Goal: Task Accomplishment & Management: Manage account settings

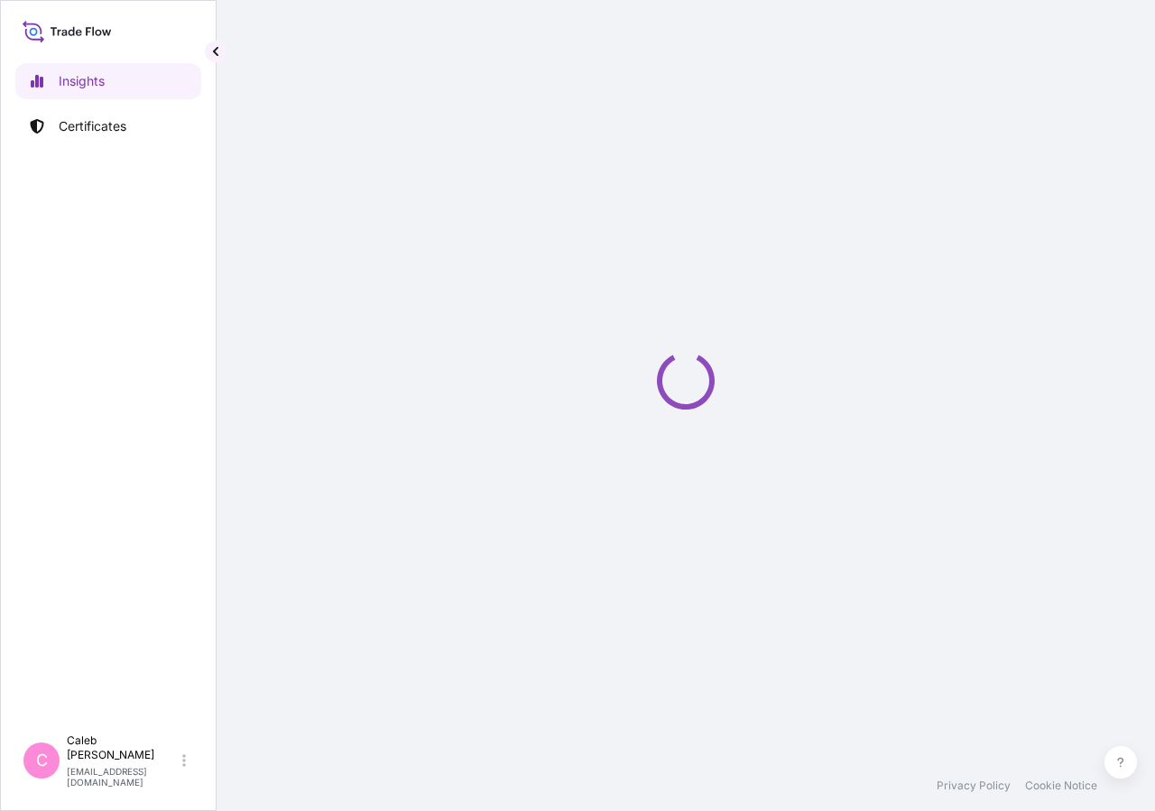
select select "2025"
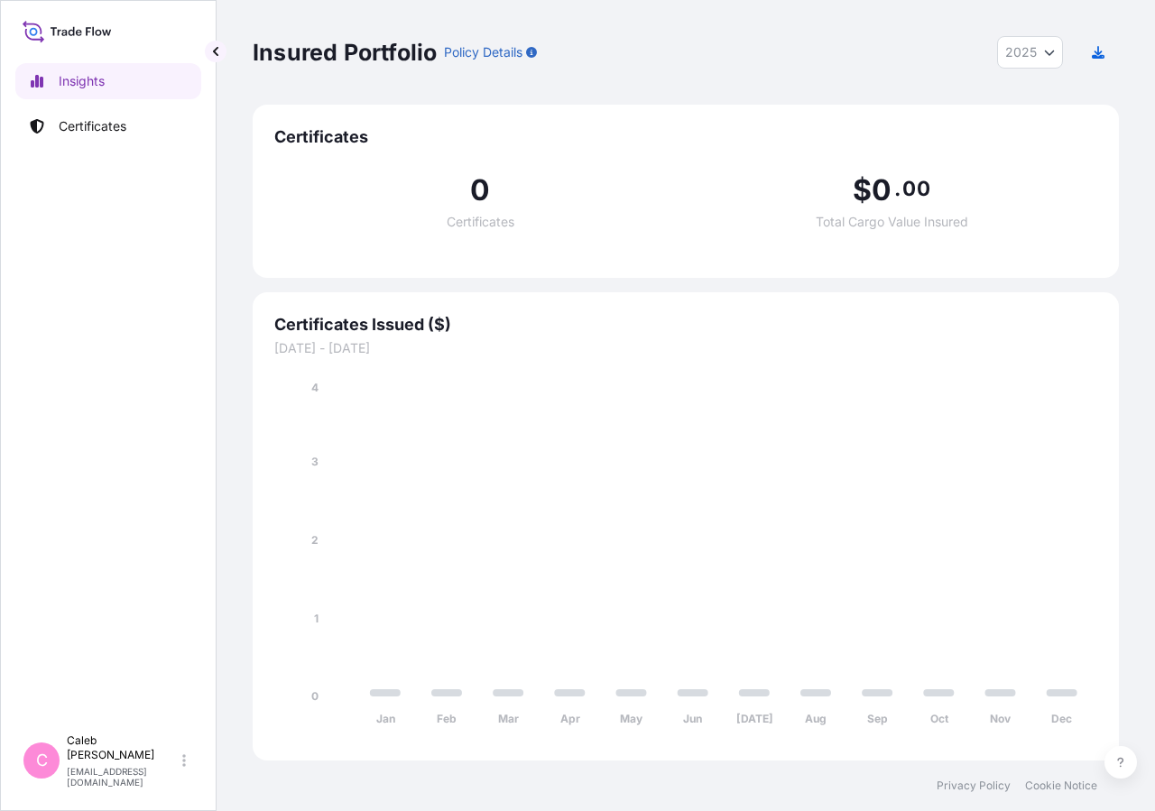
click at [136, 137] on link "Certificates" at bounding box center [108, 126] width 186 height 36
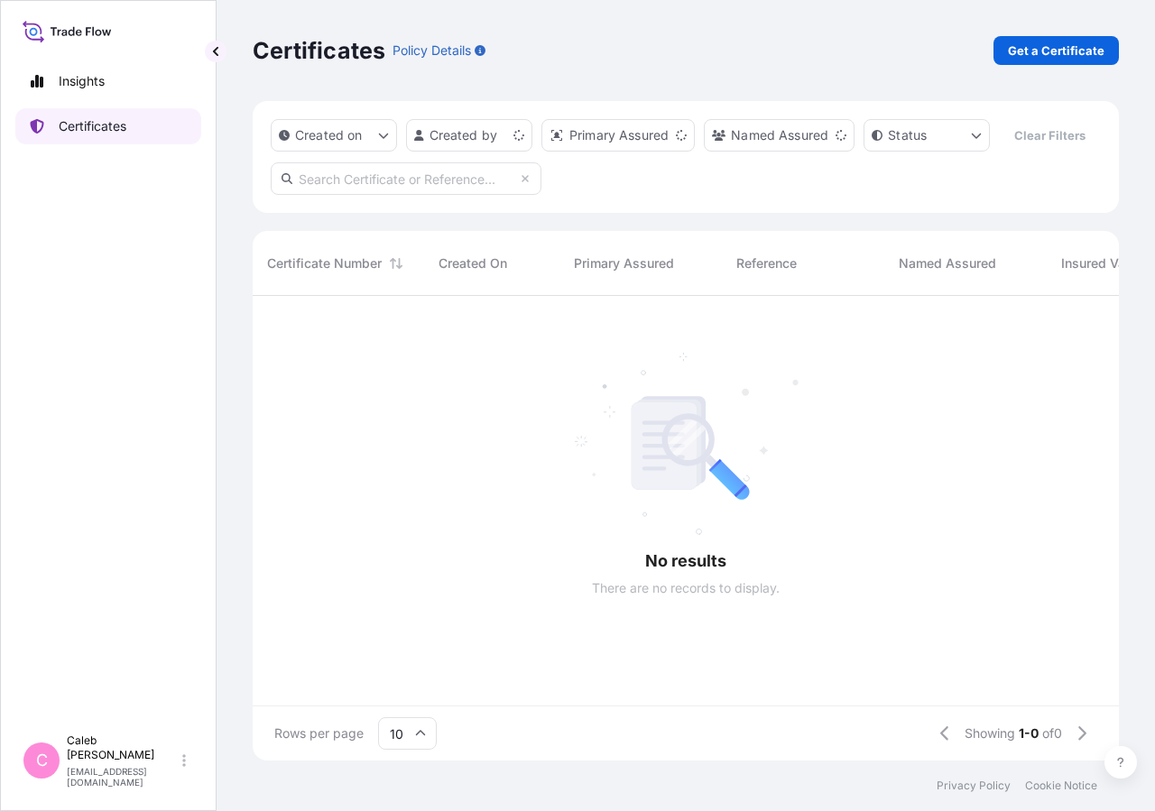
scroll to position [422, 851]
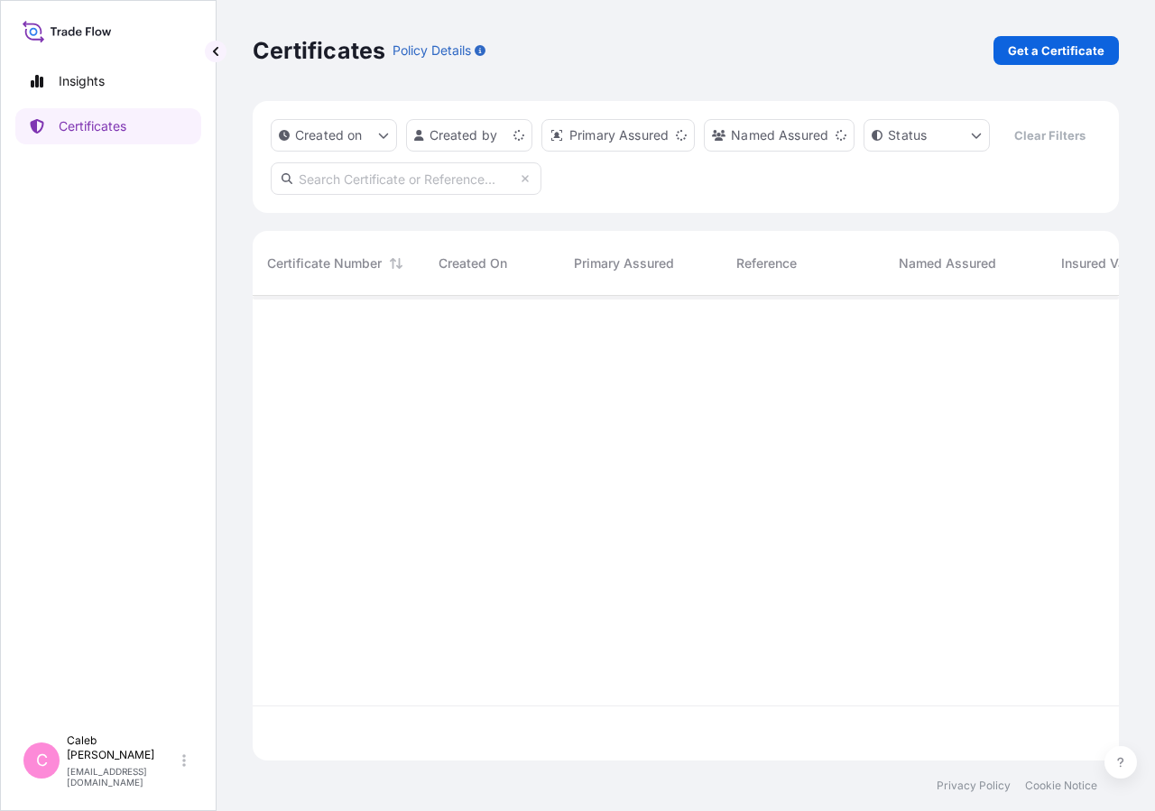
click at [383, 195] on input "text" at bounding box center [406, 178] width 271 height 32
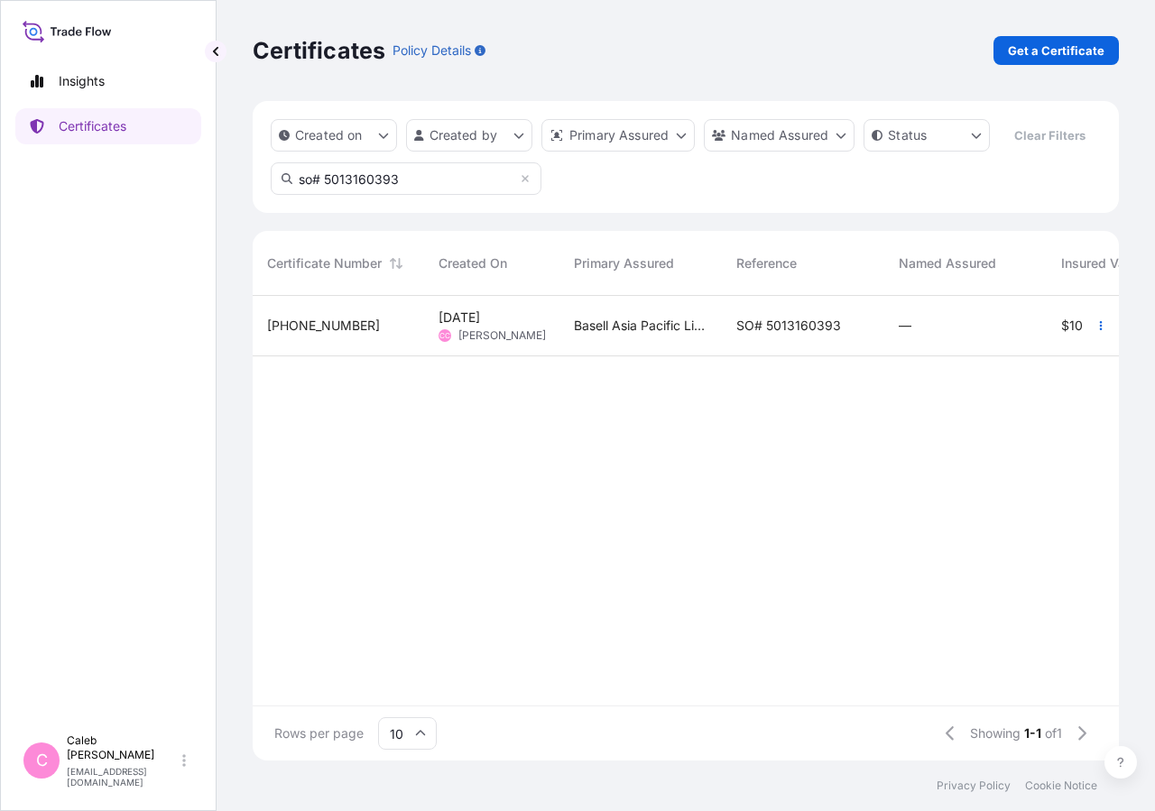
type input "so# 5013160393"
click at [811, 335] on span "SO# 5013160393" at bounding box center [789, 326] width 105 height 18
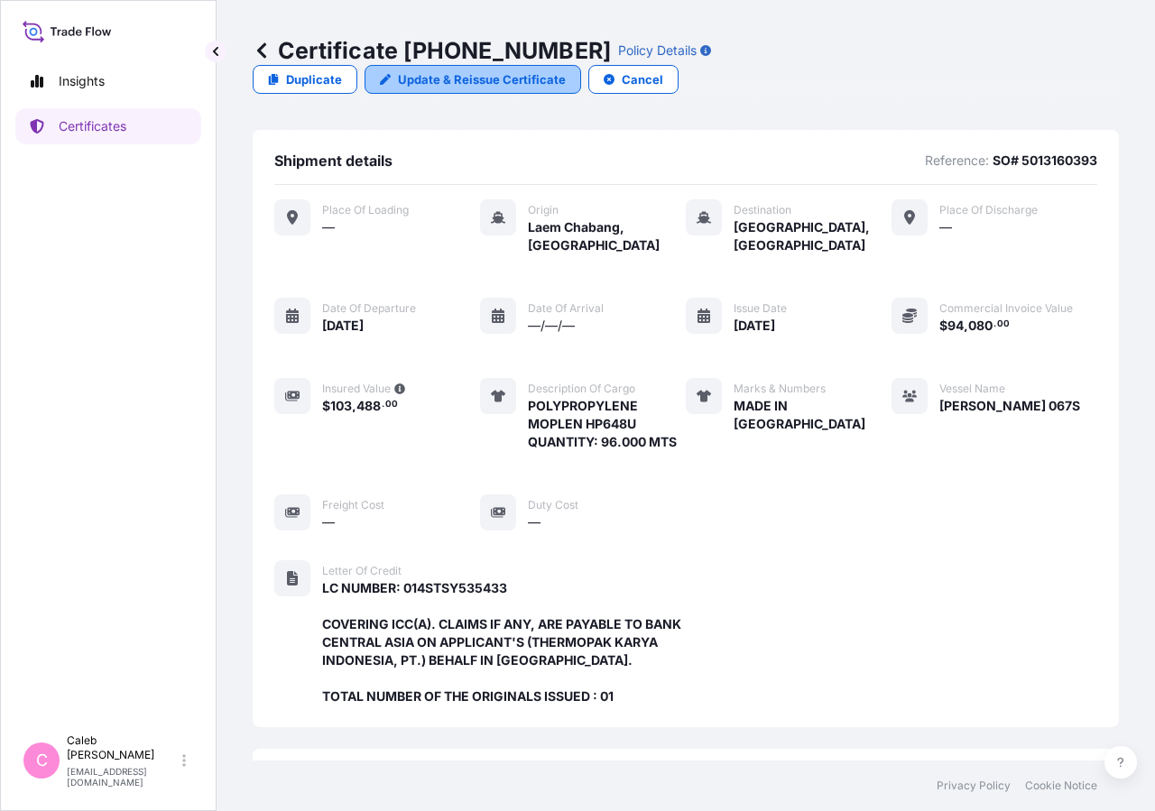
click at [566, 70] on p "Update & Reissue Certificate" at bounding box center [482, 79] width 168 height 18
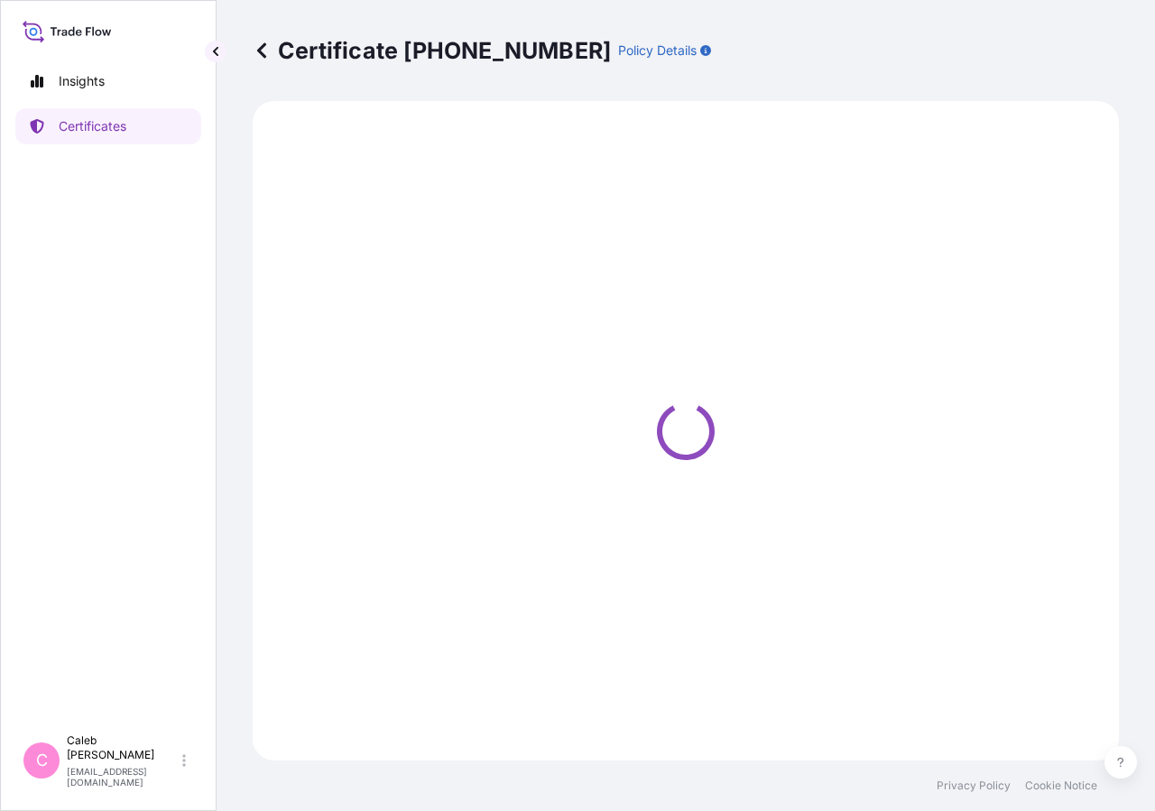
select select "Sea"
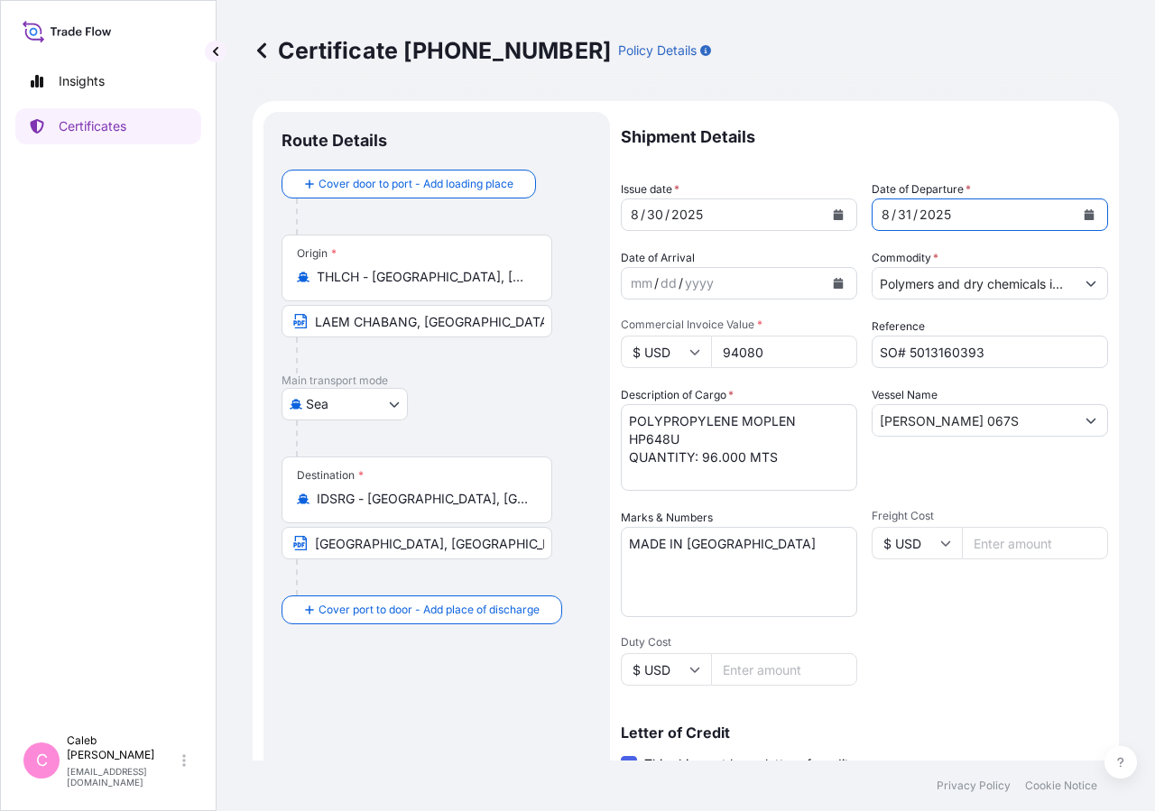
click at [1075, 220] on button "Calendar" at bounding box center [1089, 214] width 29 height 29
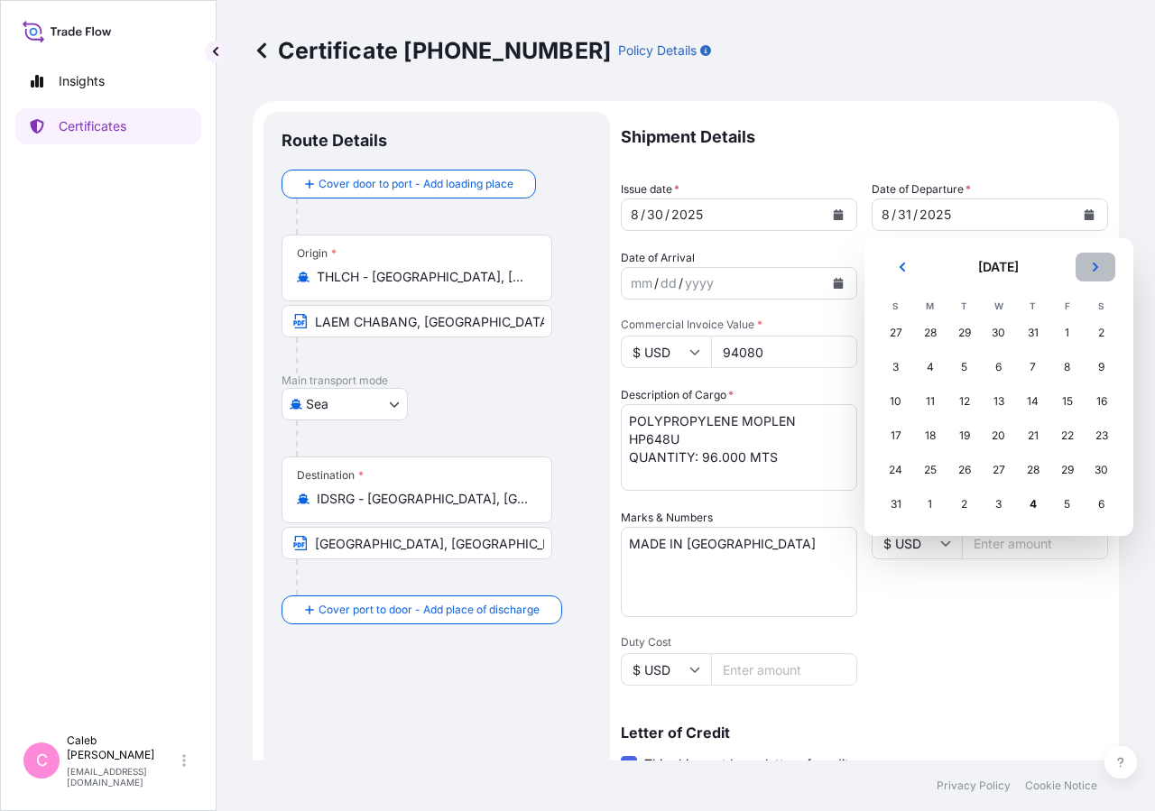
click at [1091, 264] on icon "Next" at bounding box center [1095, 267] width 11 height 11
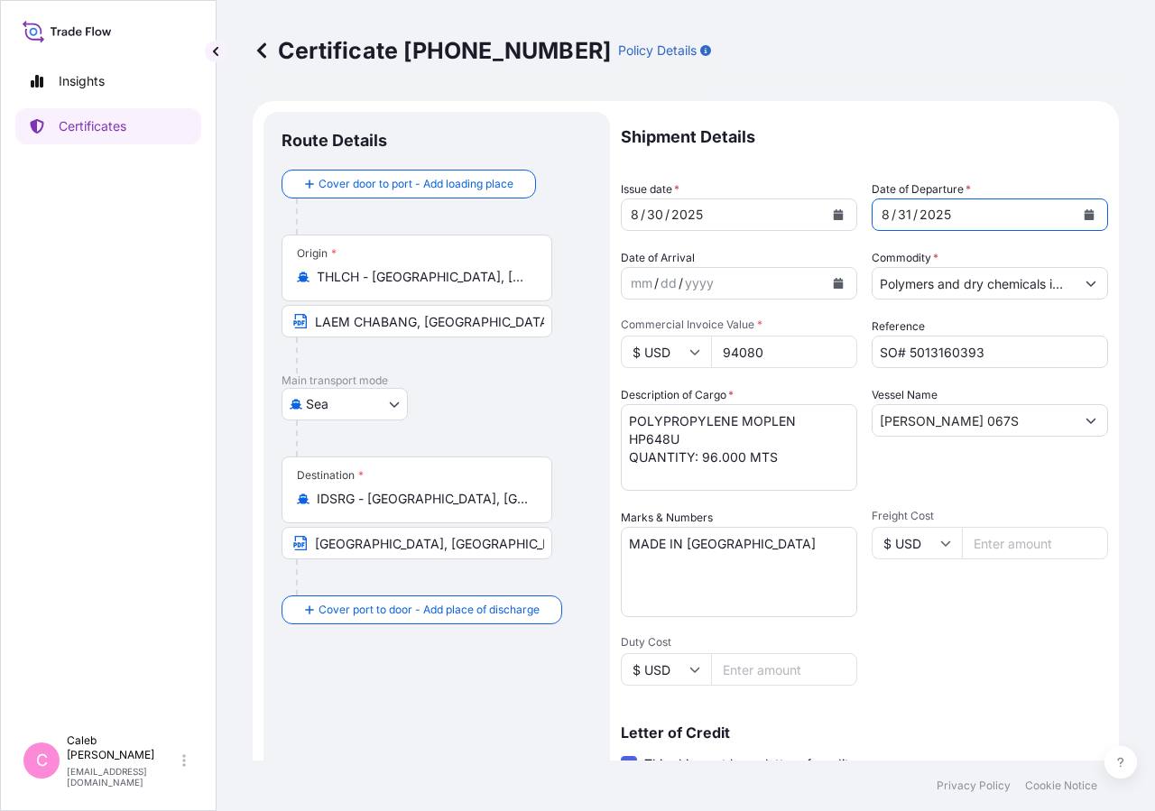
click at [1080, 218] on button "Calendar" at bounding box center [1089, 214] width 29 height 29
click at [834, 220] on button "Calendar" at bounding box center [838, 214] width 29 height 29
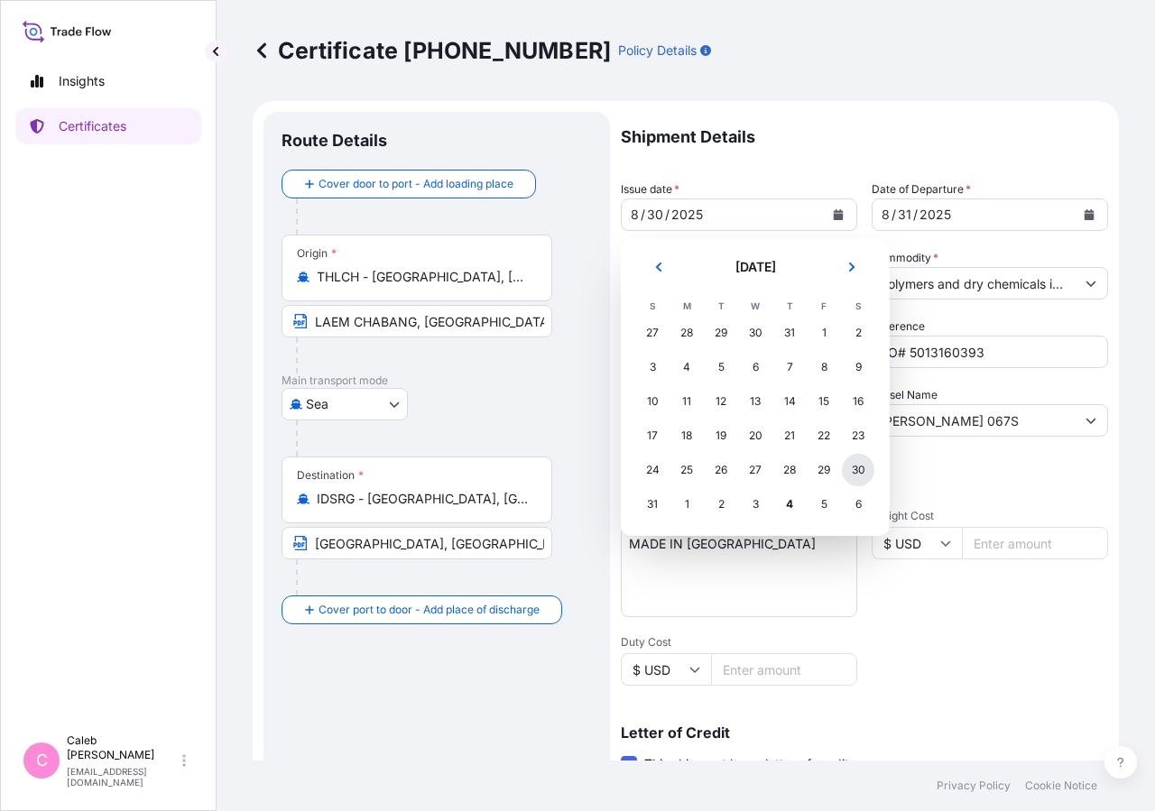
click at [861, 477] on div "30" at bounding box center [858, 470] width 32 height 32
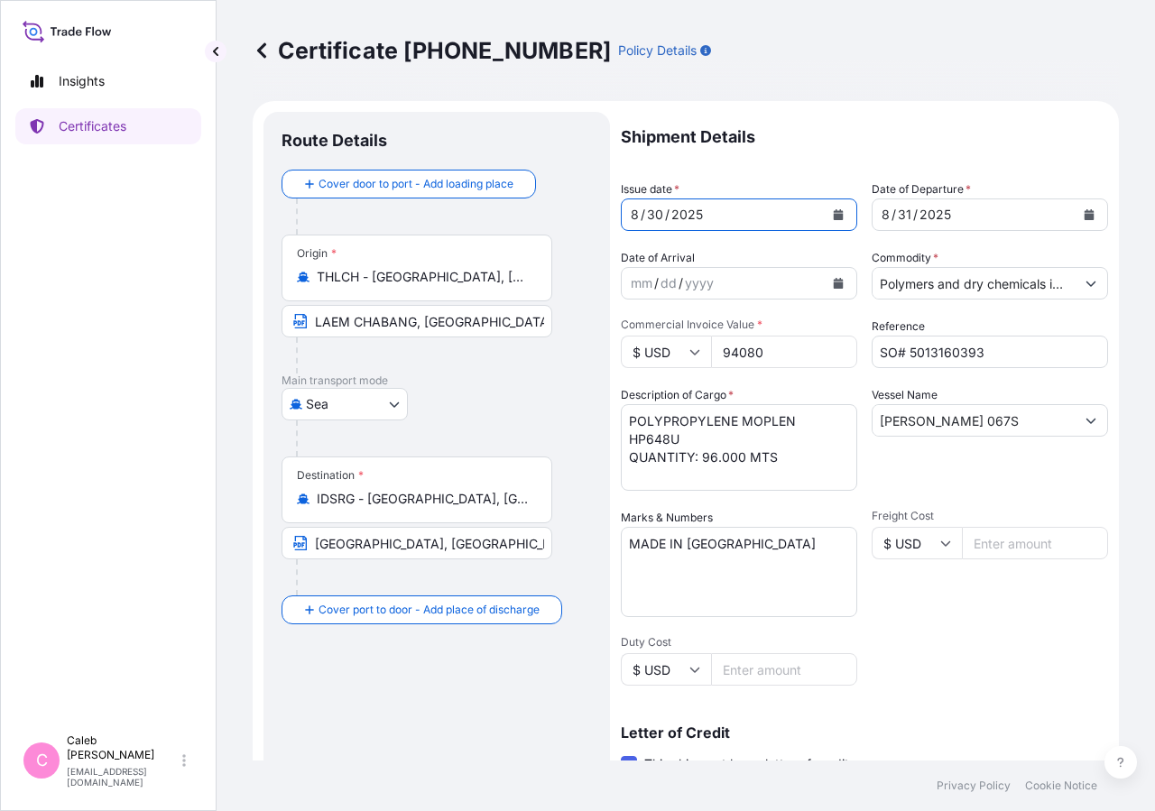
click at [902, 138] on p "Shipment Details" at bounding box center [864, 137] width 487 height 51
click at [347, 547] on input "[GEOGRAPHIC_DATA], [GEOGRAPHIC_DATA]" at bounding box center [417, 543] width 271 height 32
drag, startPoint x: 375, startPoint y: 545, endPoint x: 620, endPoint y: 527, distance: 246.2
click at [620, 527] on form "Route Details Cover door to port - Add loading place Place of loading Road / [G…" at bounding box center [686, 636] width 867 height 1070
click at [571, 544] on div "Destination * IDSRG - [GEOGRAPHIC_DATA], [GEOGRAPHIC_DATA] [GEOGRAPHIC_DATA] [G…" at bounding box center [437, 526] width 310 height 139
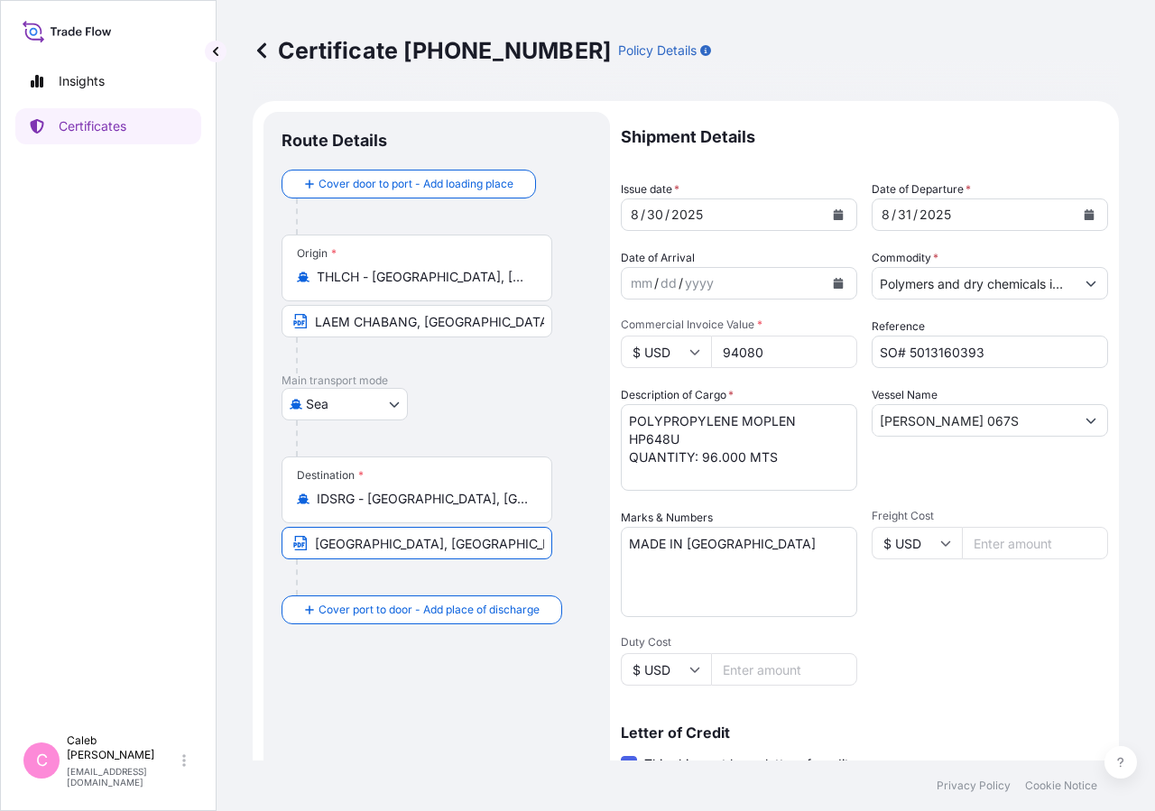
click at [531, 546] on input "[GEOGRAPHIC_DATA], [GEOGRAPHIC_DATA]" at bounding box center [417, 543] width 271 height 32
drag, startPoint x: 541, startPoint y: 539, endPoint x: 253, endPoint y: 561, distance: 288.7
click at [282, 560] on input "[GEOGRAPHIC_DATA], [GEOGRAPHIC_DATA]" at bounding box center [417, 543] width 271 height 32
drag, startPoint x: 397, startPoint y: 542, endPoint x: 235, endPoint y: 557, distance: 163.1
click at [282, 557] on input "ESIA" at bounding box center [417, 543] width 271 height 32
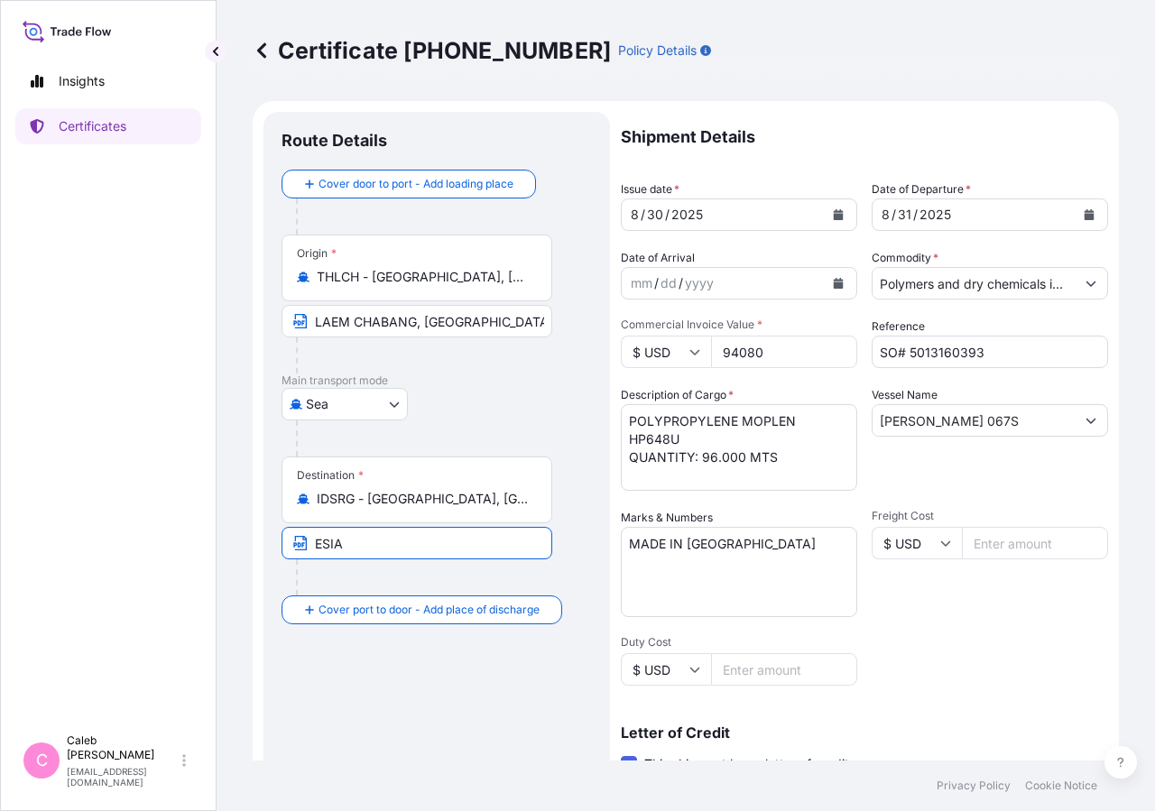
paste input "[GEOGRAPHIC_DATA] [GEOGRAPHIC_DATA], [GEOGRAPHIC_DATA]"
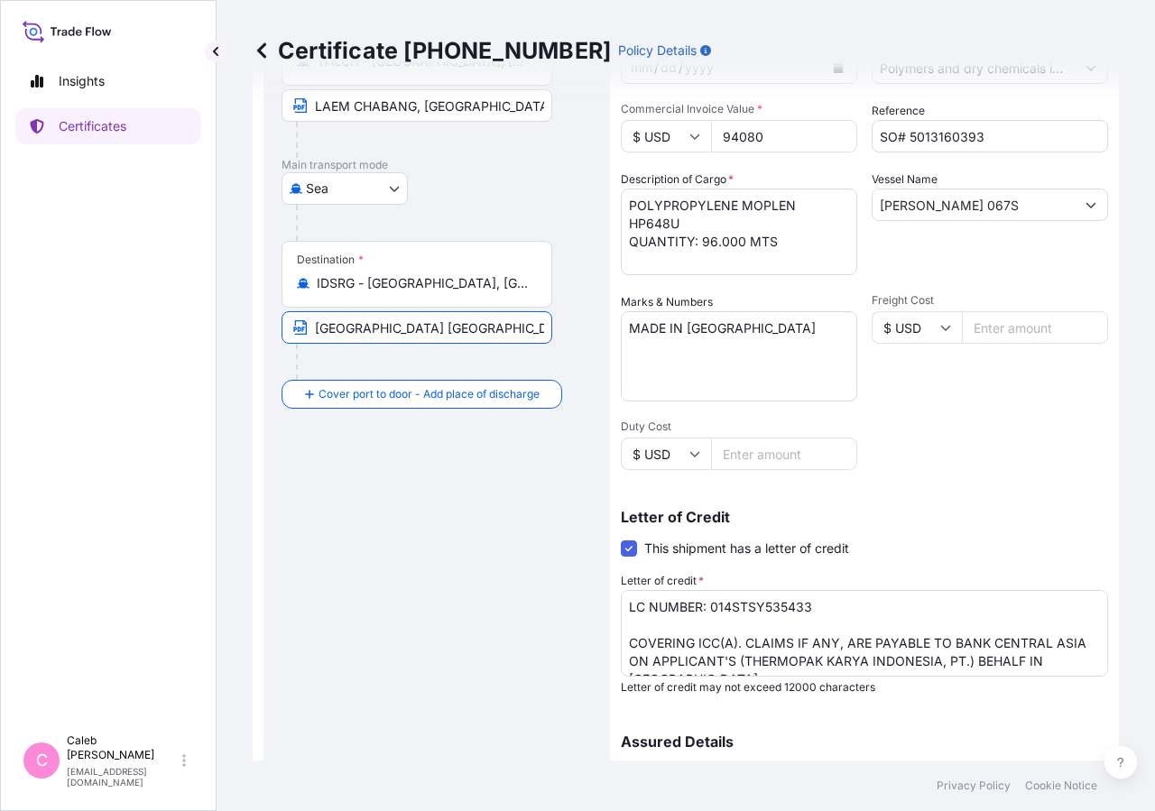
scroll to position [182, 0]
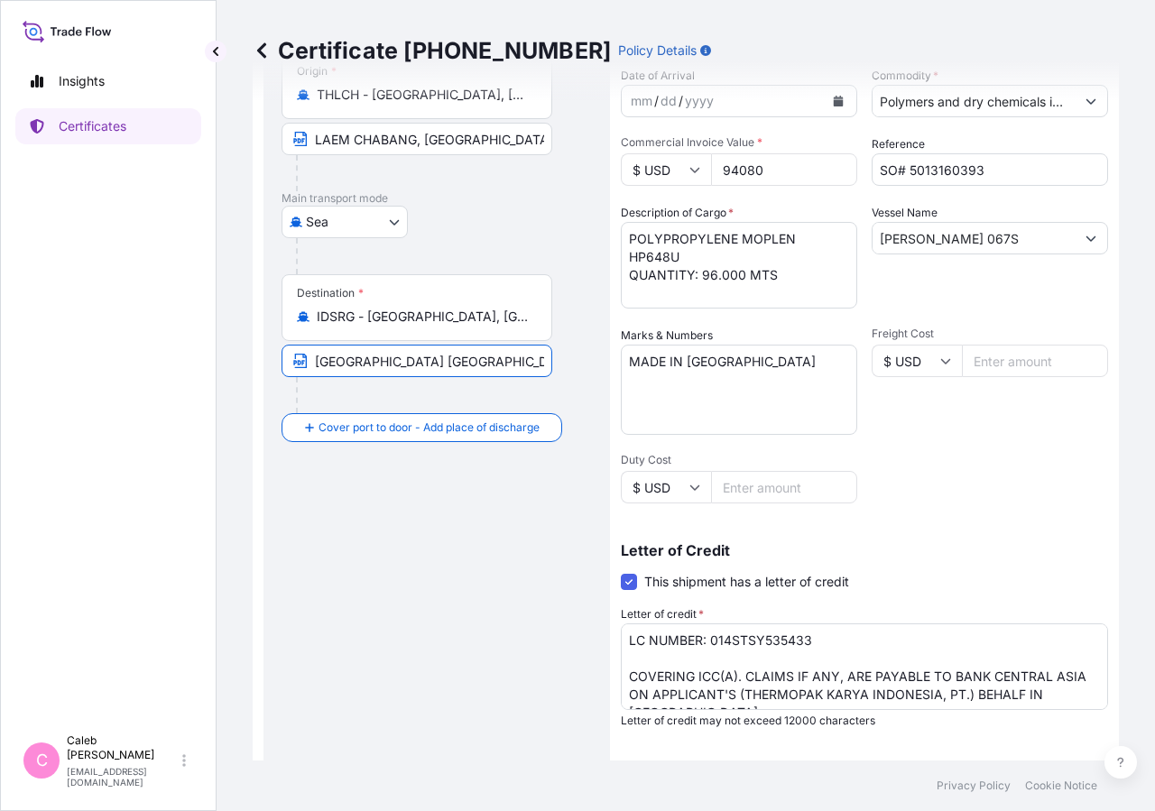
type input "[GEOGRAPHIC_DATA] [GEOGRAPHIC_DATA], [GEOGRAPHIC_DATA]"
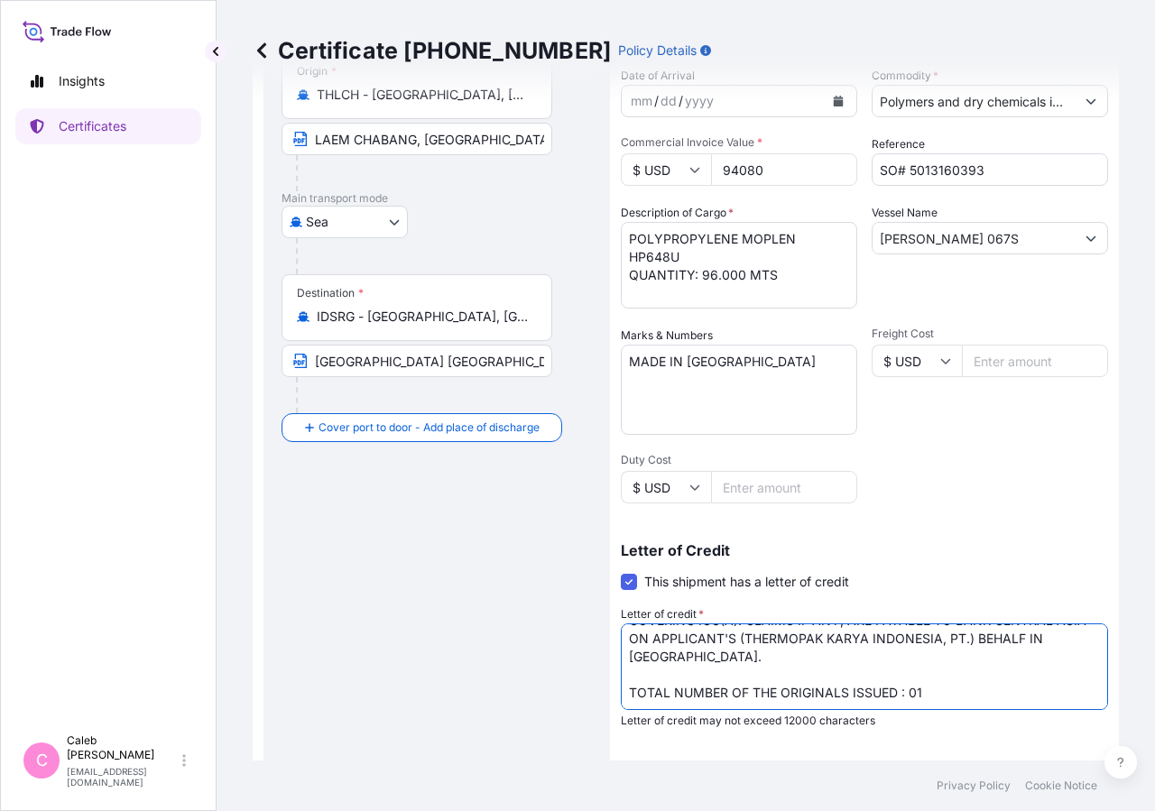
scroll to position [399, 0]
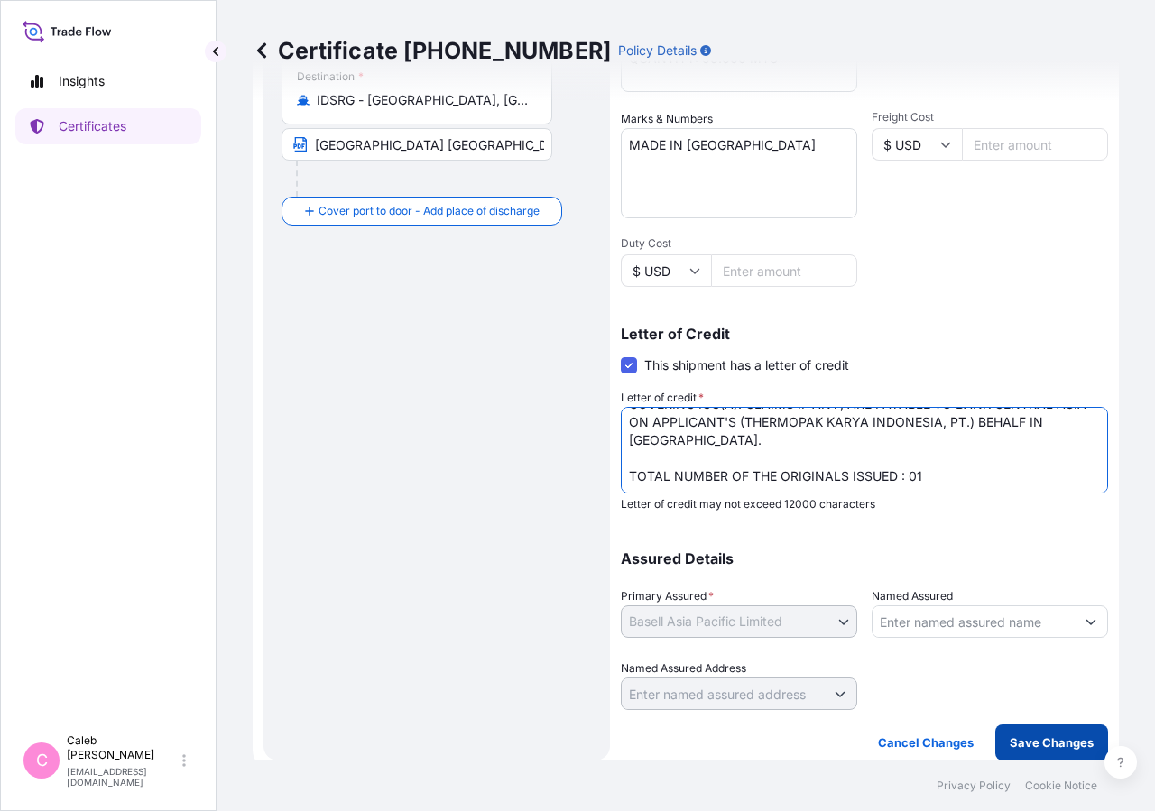
click at [1047, 727] on button "Save Changes" at bounding box center [1052, 743] width 113 height 36
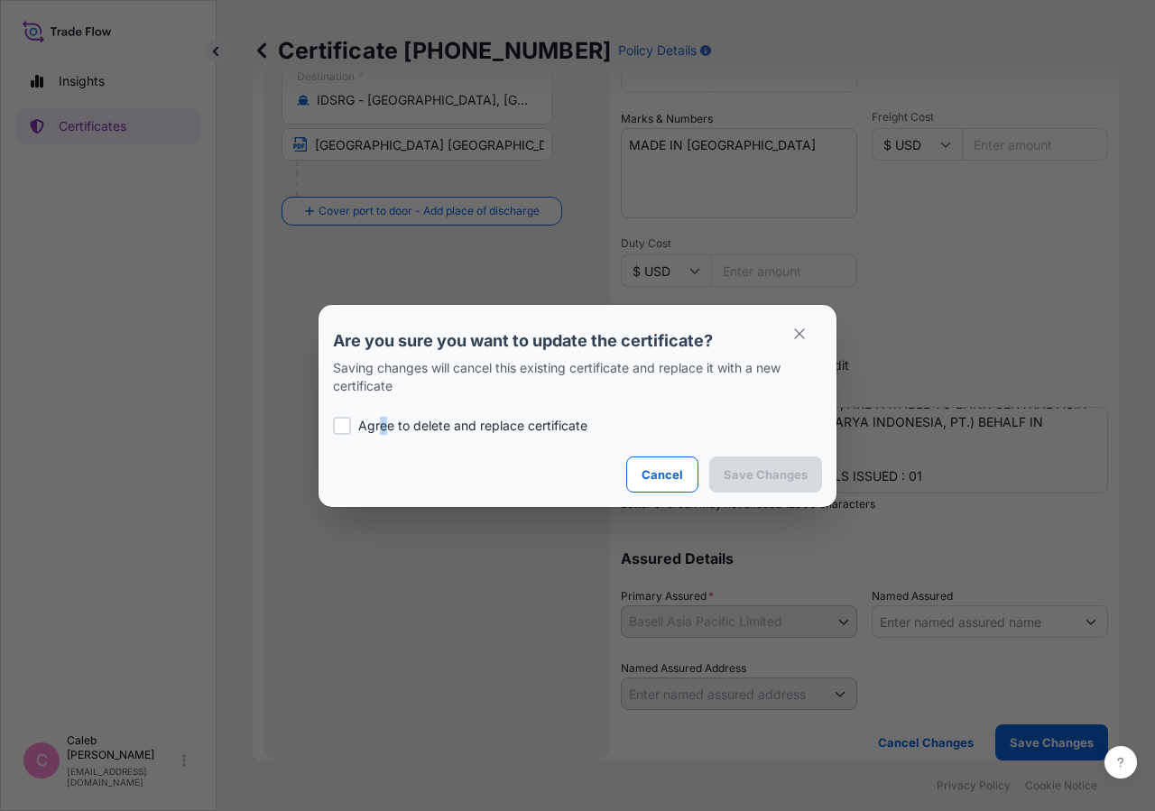
click at [383, 437] on div "Agree to delete and replace certificate" at bounding box center [577, 425] width 489 height 61
click at [341, 424] on div at bounding box center [342, 426] width 18 height 18
checkbox input "true"
click at [750, 467] on p "Save Changes" at bounding box center [766, 475] width 84 height 18
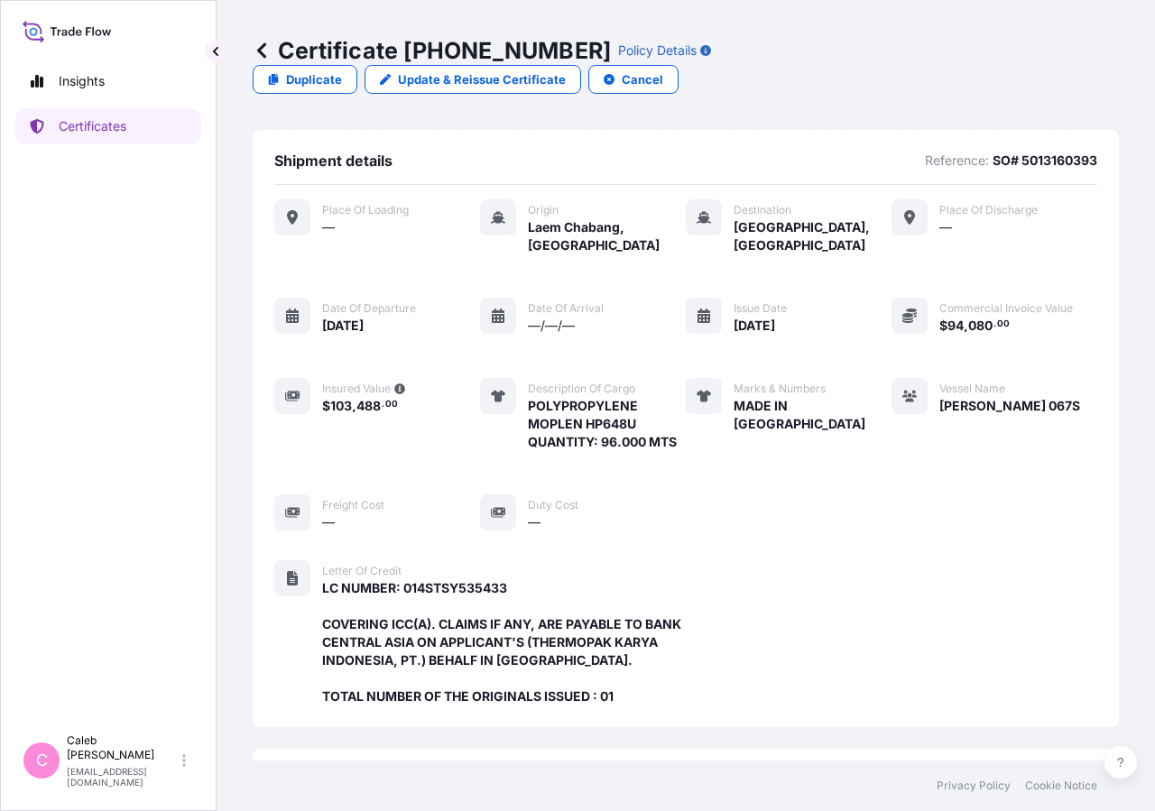
scroll to position [486, 0]
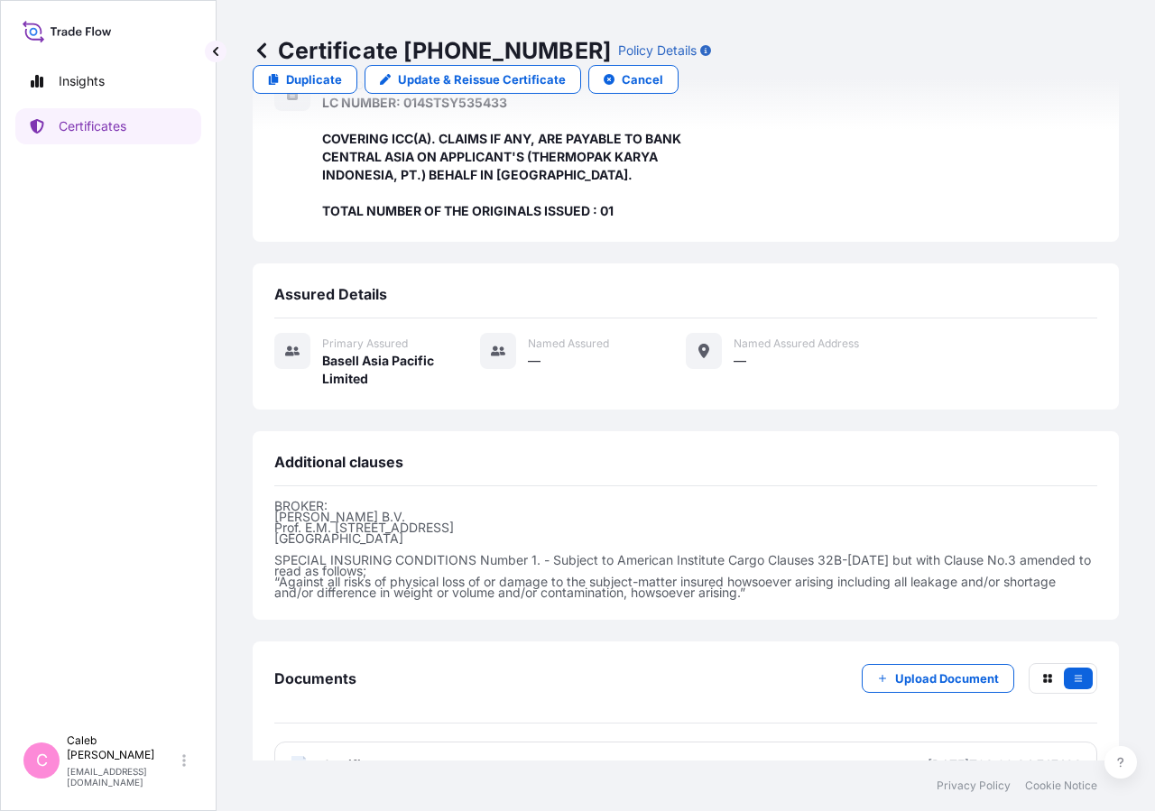
click at [65, 461] on div "Insights Certificates" at bounding box center [108, 386] width 186 height 679
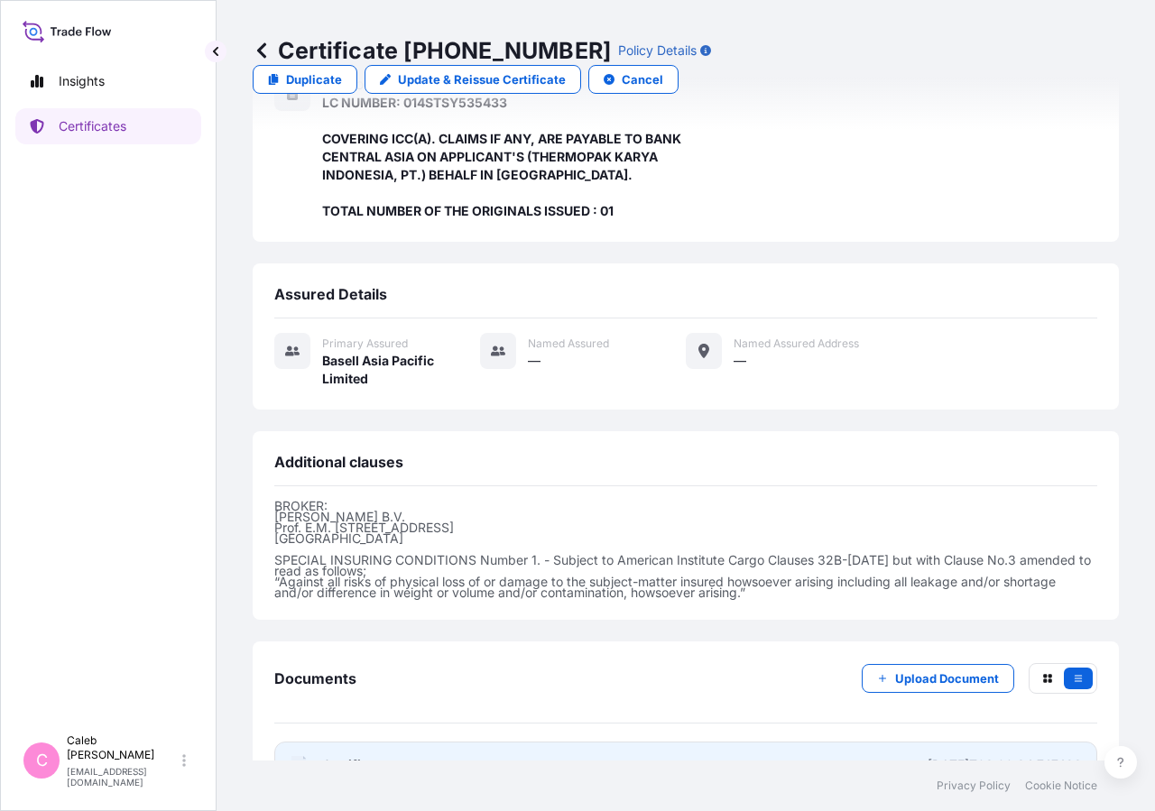
click at [336, 756] on span "Certificate" at bounding box center [354, 765] width 65 height 18
